Goal: Information Seeking & Learning: Stay updated

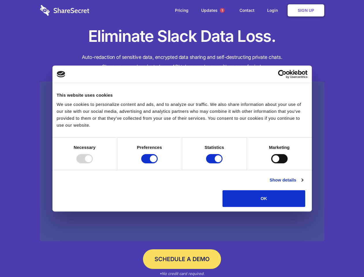
click at [93, 163] on div at bounding box center [84, 158] width 16 height 9
click at [158, 163] on input "Preferences" at bounding box center [149, 158] width 16 height 9
checkbox input "false"
click at [215, 163] on input "Statistics" at bounding box center [214, 158] width 16 height 9
checkbox input "false"
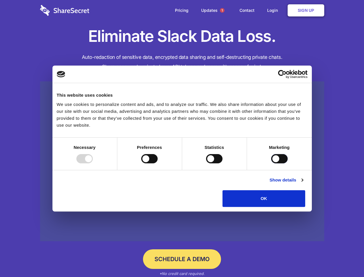
click at [272, 163] on input "Marketing" at bounding box center [280, 158] width 16 height 9
checkbox input "true"
click at [303, 184] on link "Show details" at bounding box center [286, 180] width 33 height 7
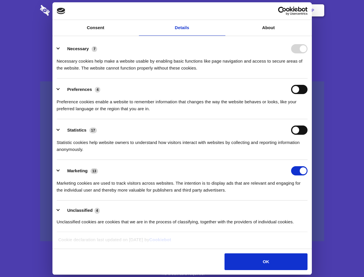
click at [311, 209] on ul "Necessary 7 Necessary cookies help make a website usable by enabling basic func…" at bounding box center [182, 135] width 257 height 195
click at [222, 10] on span "1" at bounding box center [222, 10] width 5 height 5
